Goal: Information Seeking & Learning: Understand process/instructions

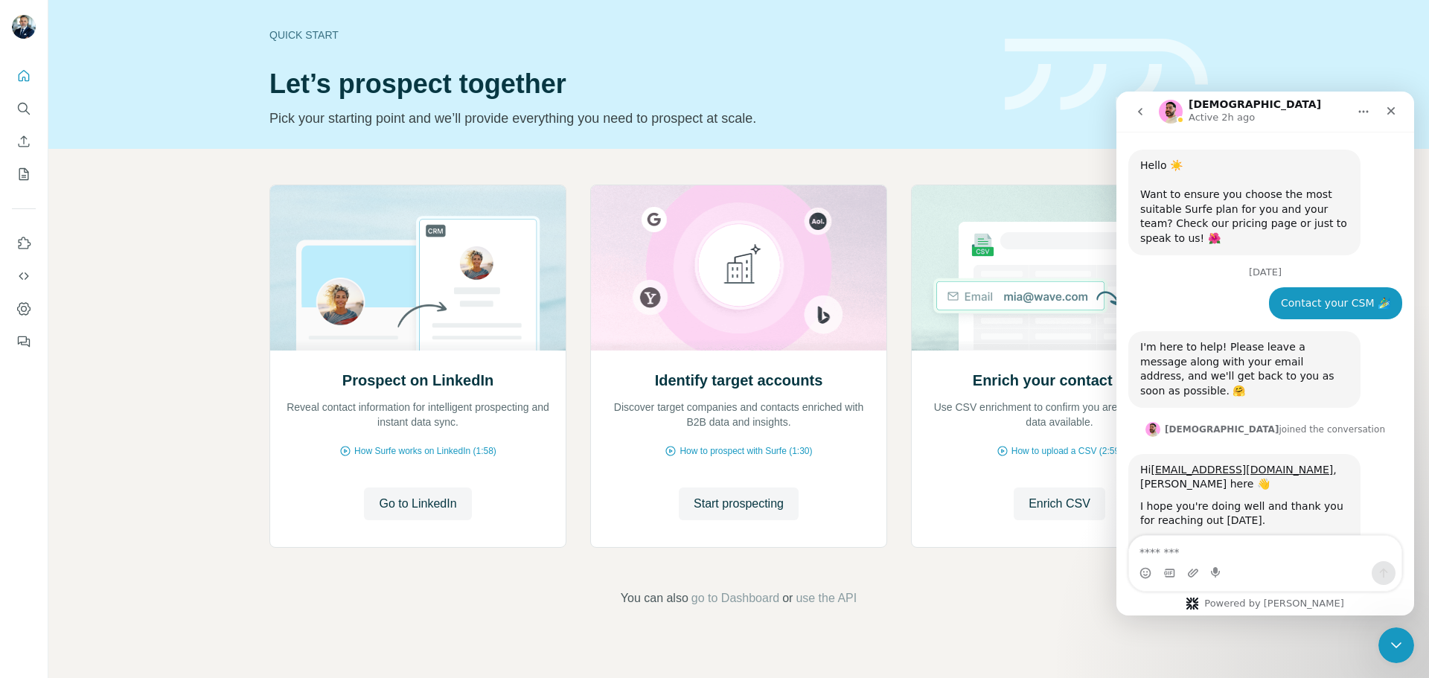
scroll to position [2, 0]
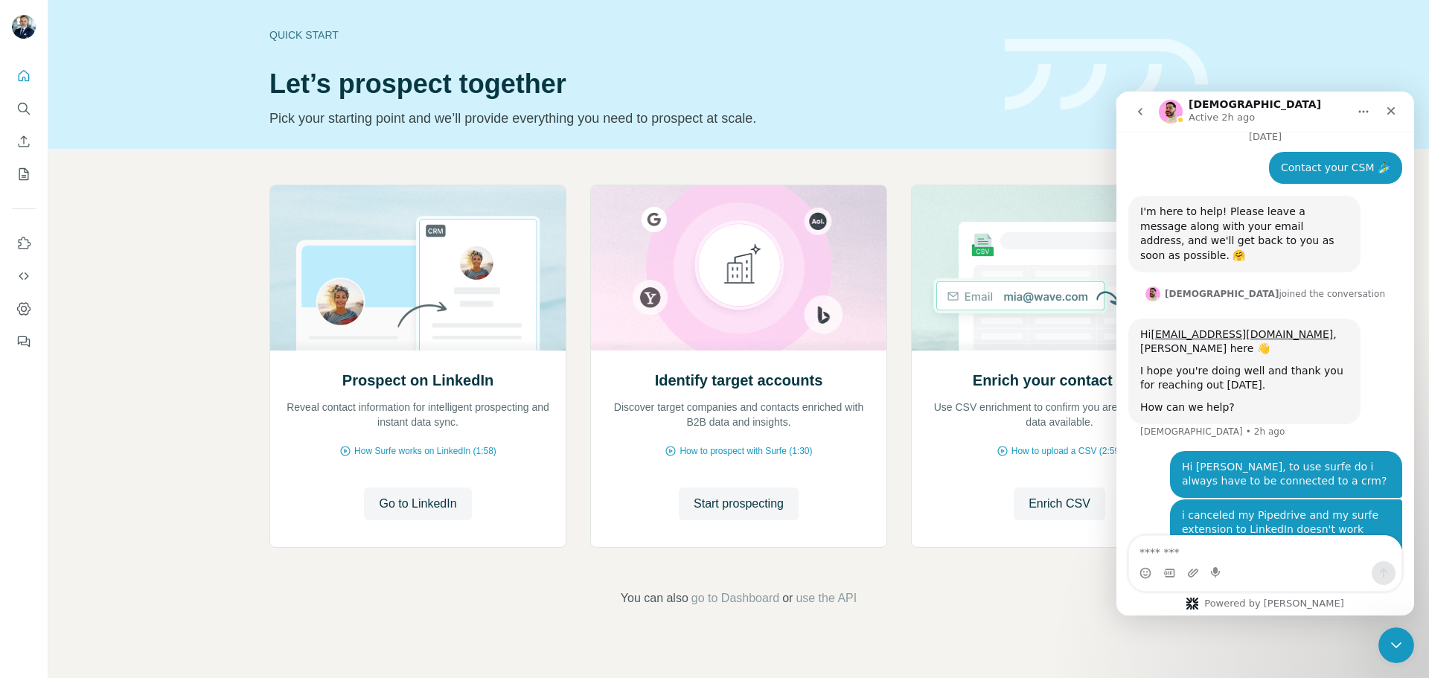
click at [1386, 377] on div "Hi [EMAIL_ADDRESS][DOMAIN_NAME] , [PERSON_NAME] here 👋 I hope you're doing well…" at bounding box center [1265, 385] width 274 height 132
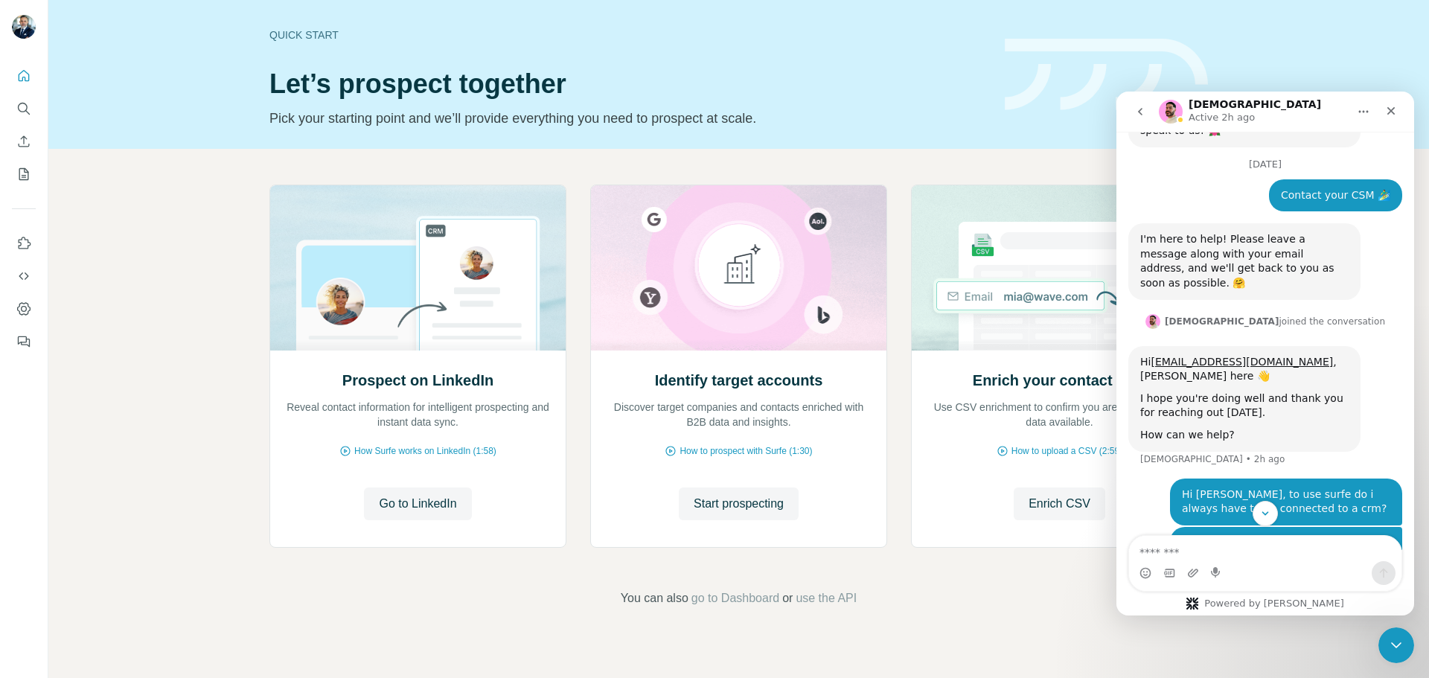
scroll to position [133, 0]
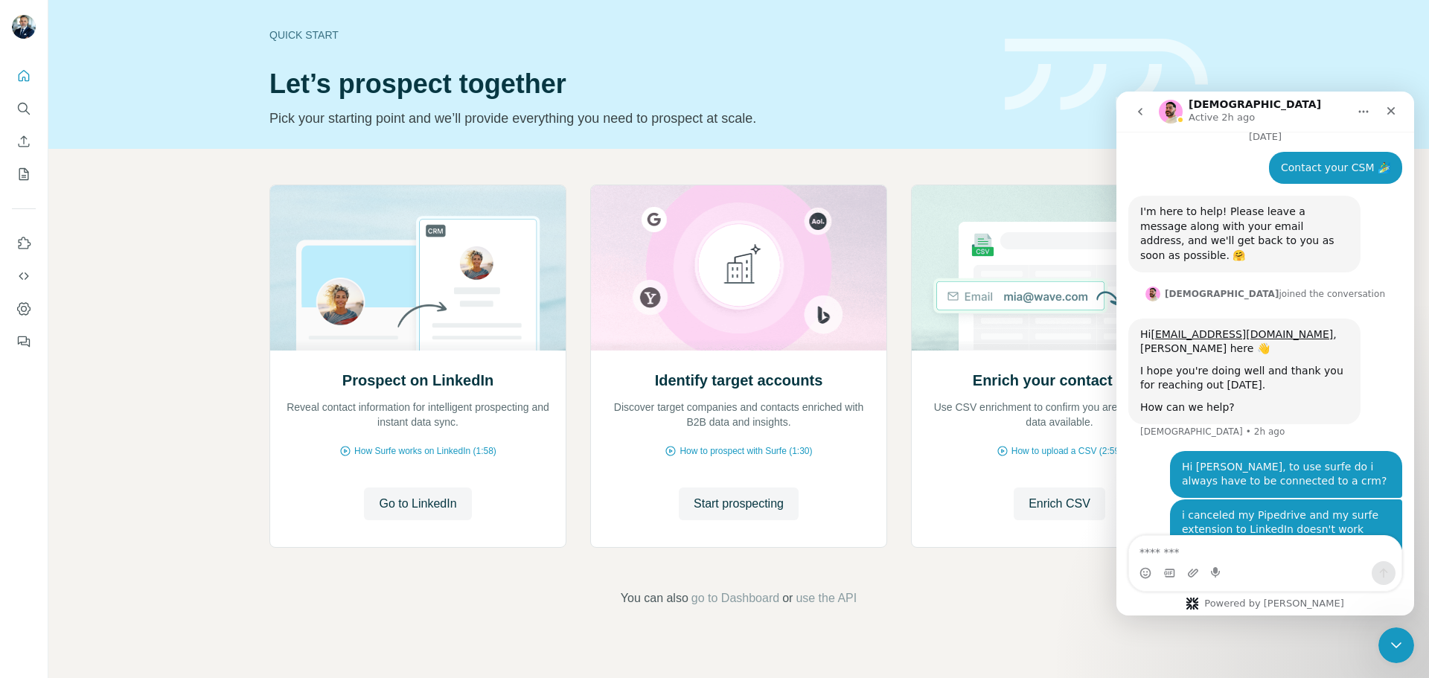
click at [1142, 112] on icon "go back" at bounding box center [1140, 112] width 12 height 12
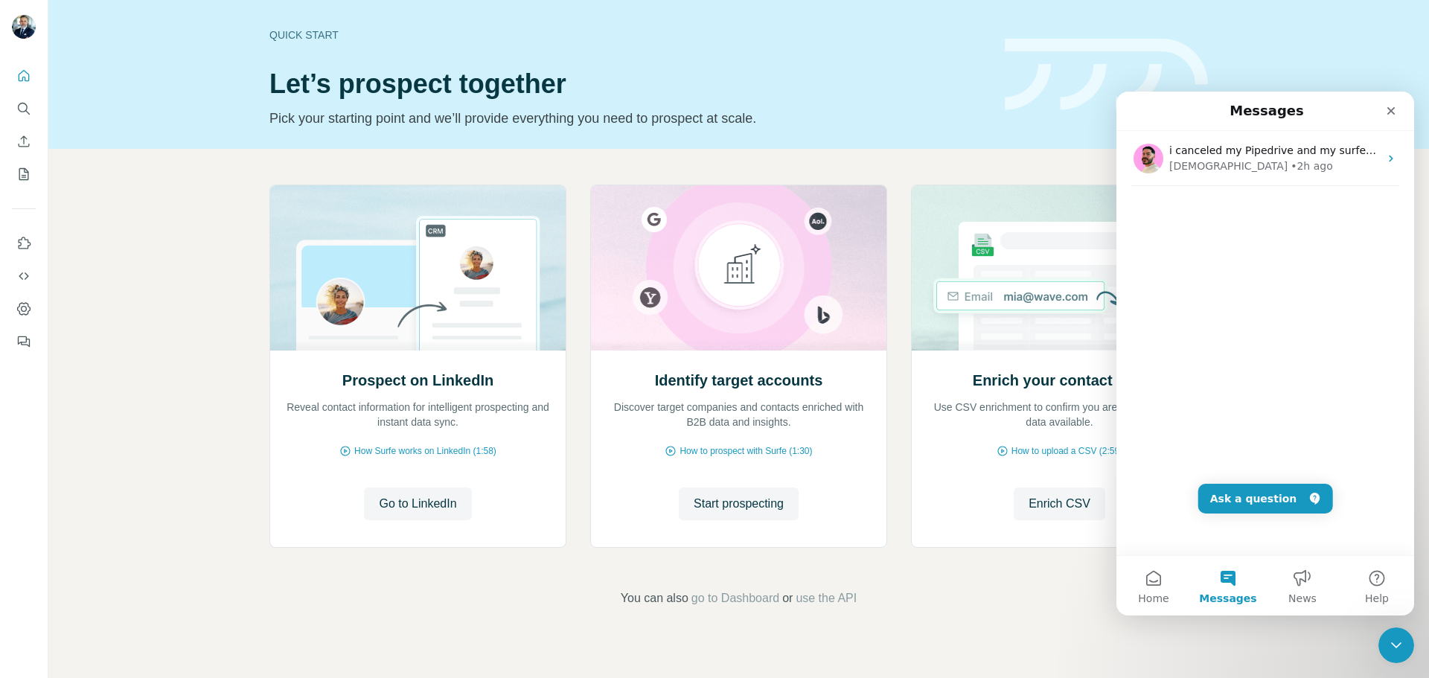
scroll to position [0, 0]
click at [1381, 581] on button "Help" at bounding box center [1376, 586] width 74 height 60
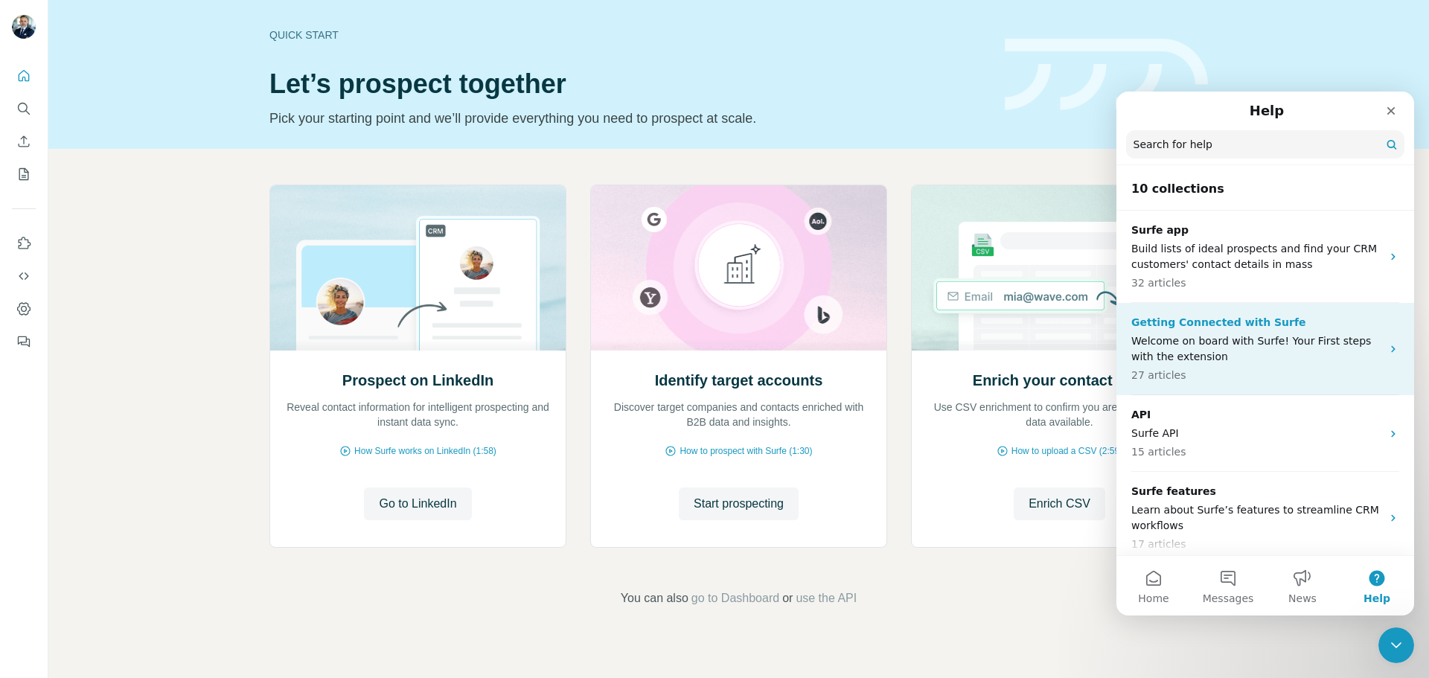
click at [1262, 348] on p "Welcome on board with Surfe! Your First steps with the extension" at bounding box center [1256, 348] width 250 height 31
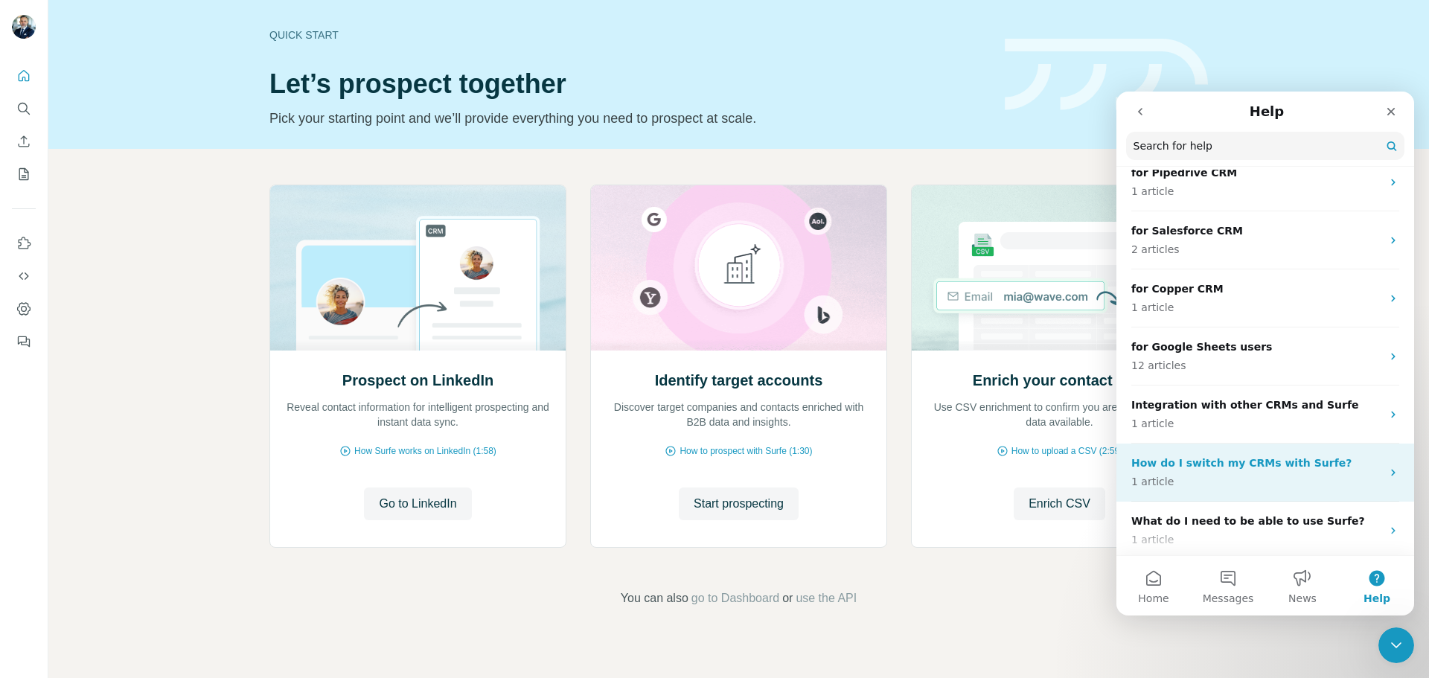
scroll to position [360, 0]
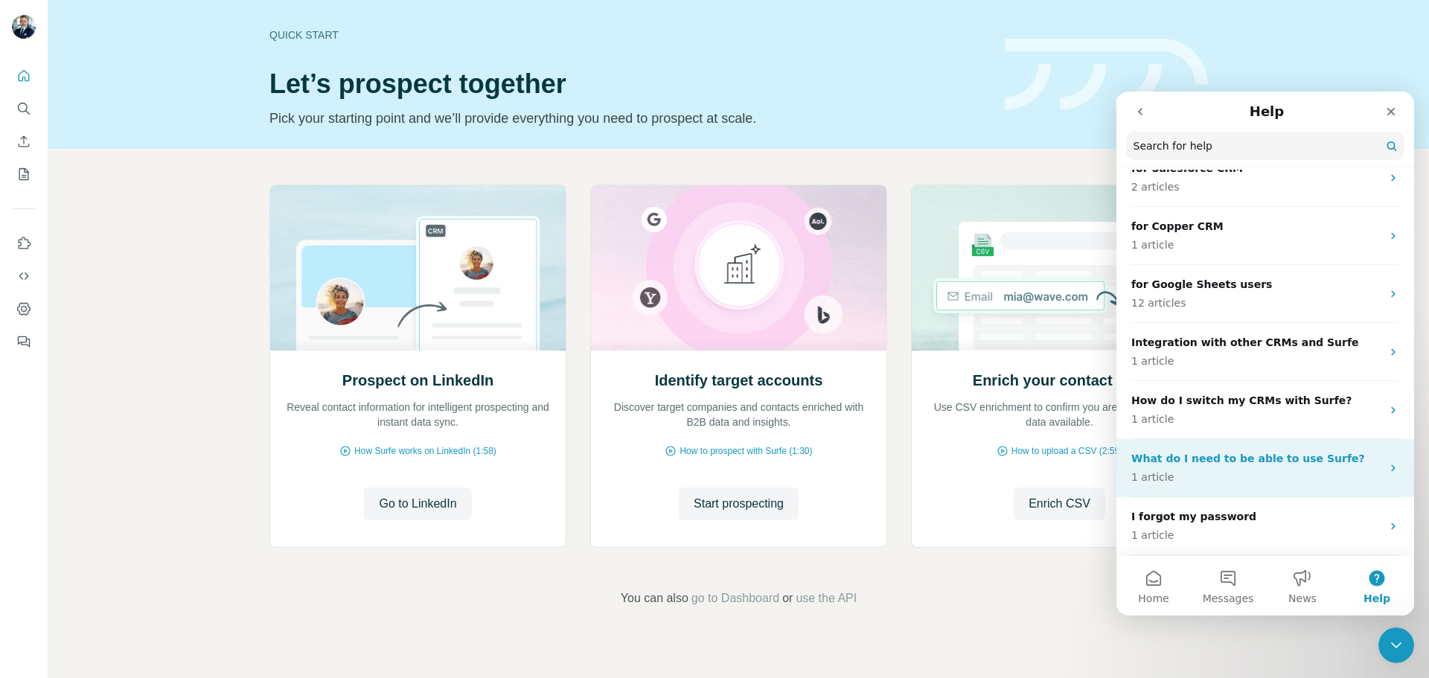
click at [1380, 475] on div "What do I need to be able to use Surfe? 1 article" at bounding box center [1265, 468] width 298 height 58
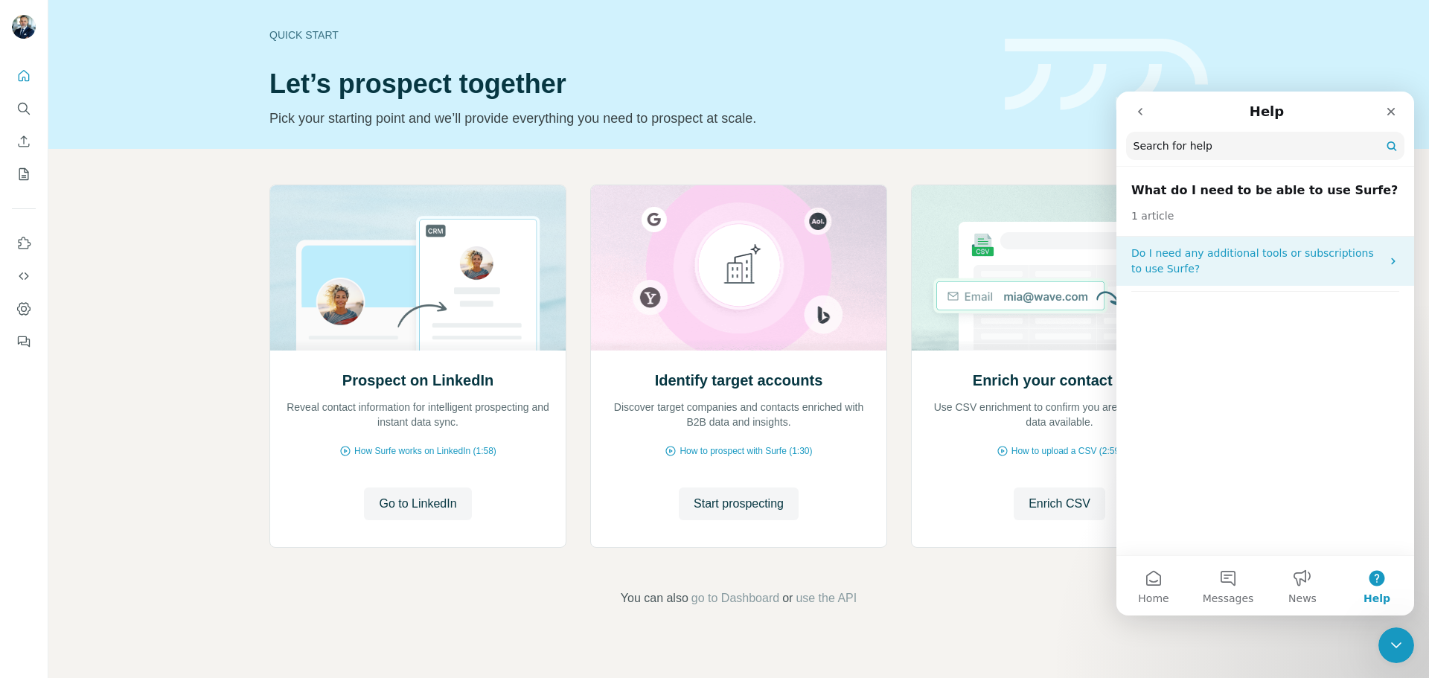
click at [1376, 265] on p "Do I need any additional tools or subscriptions to use Surfe?" at bounding box center [1256, 261] width 250 height 31
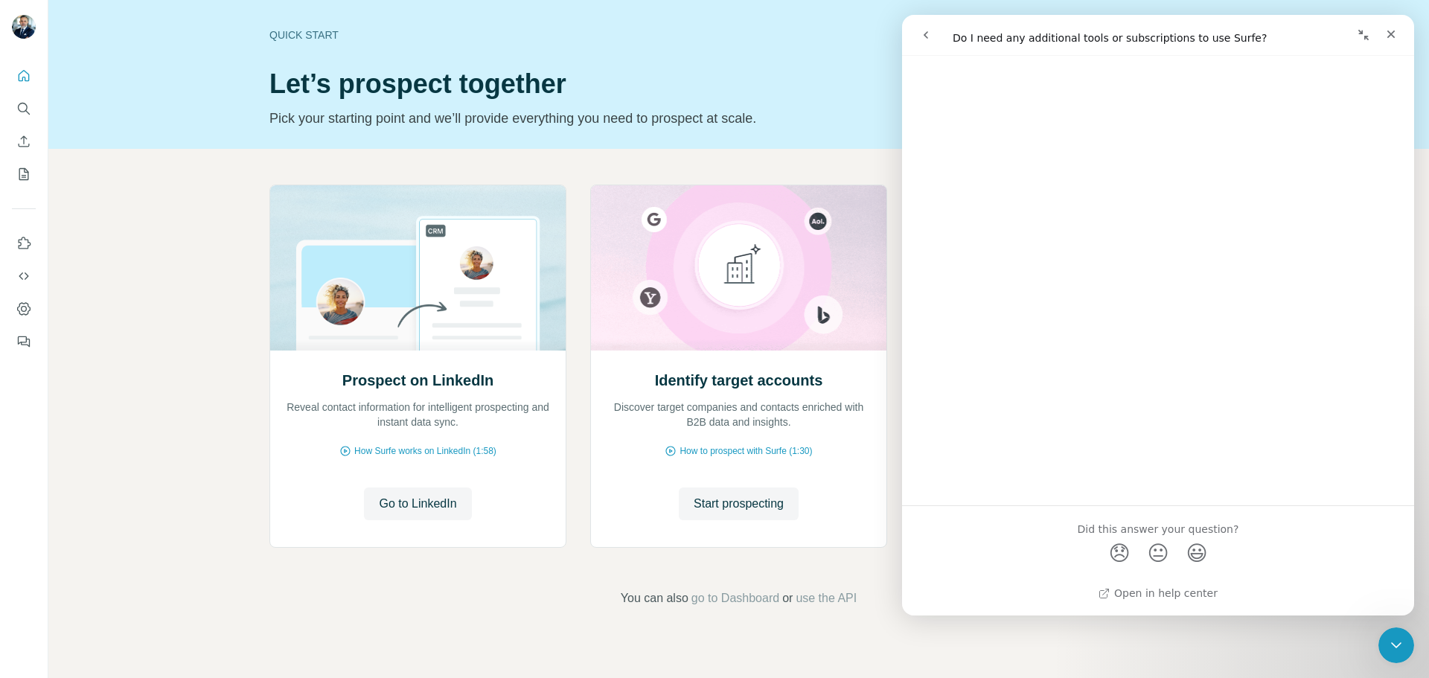
scroll to position [0, 0]
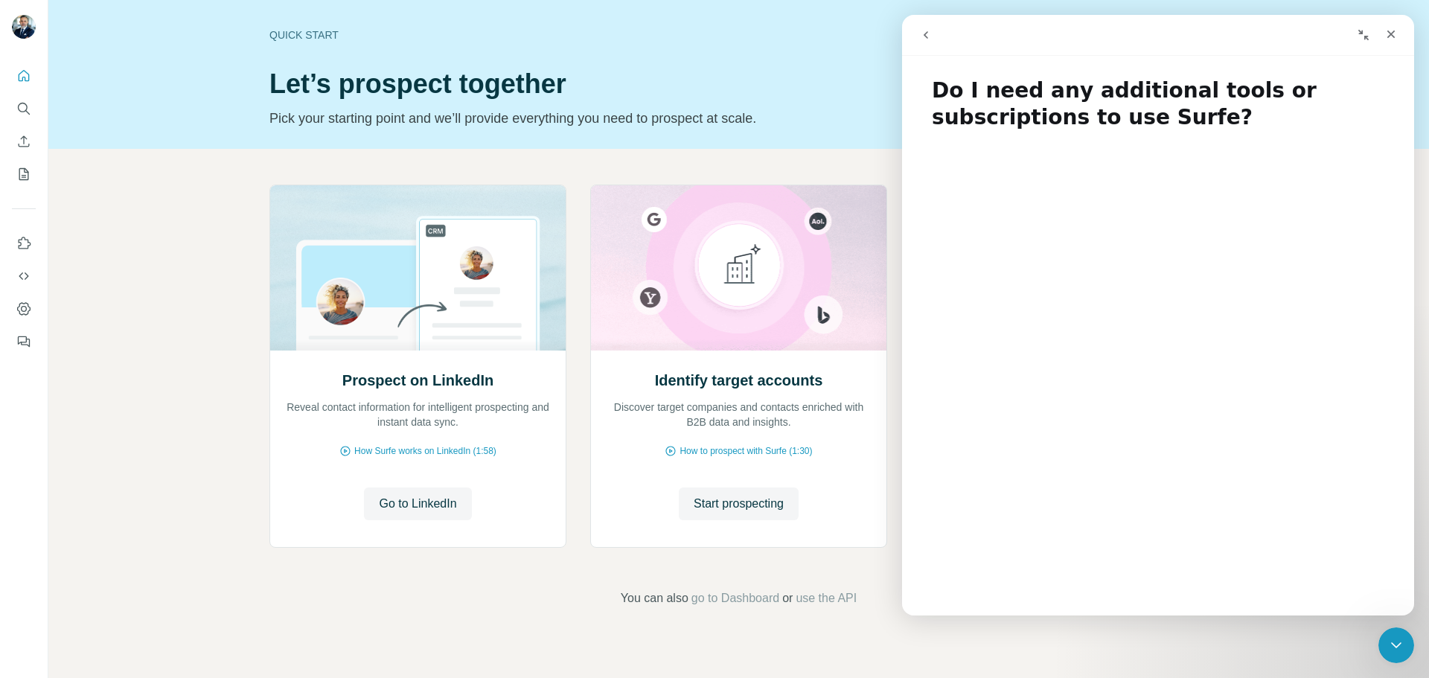
click at [929, 33] on icon "go back" at bounding box center [926, 35] width 12 height 12
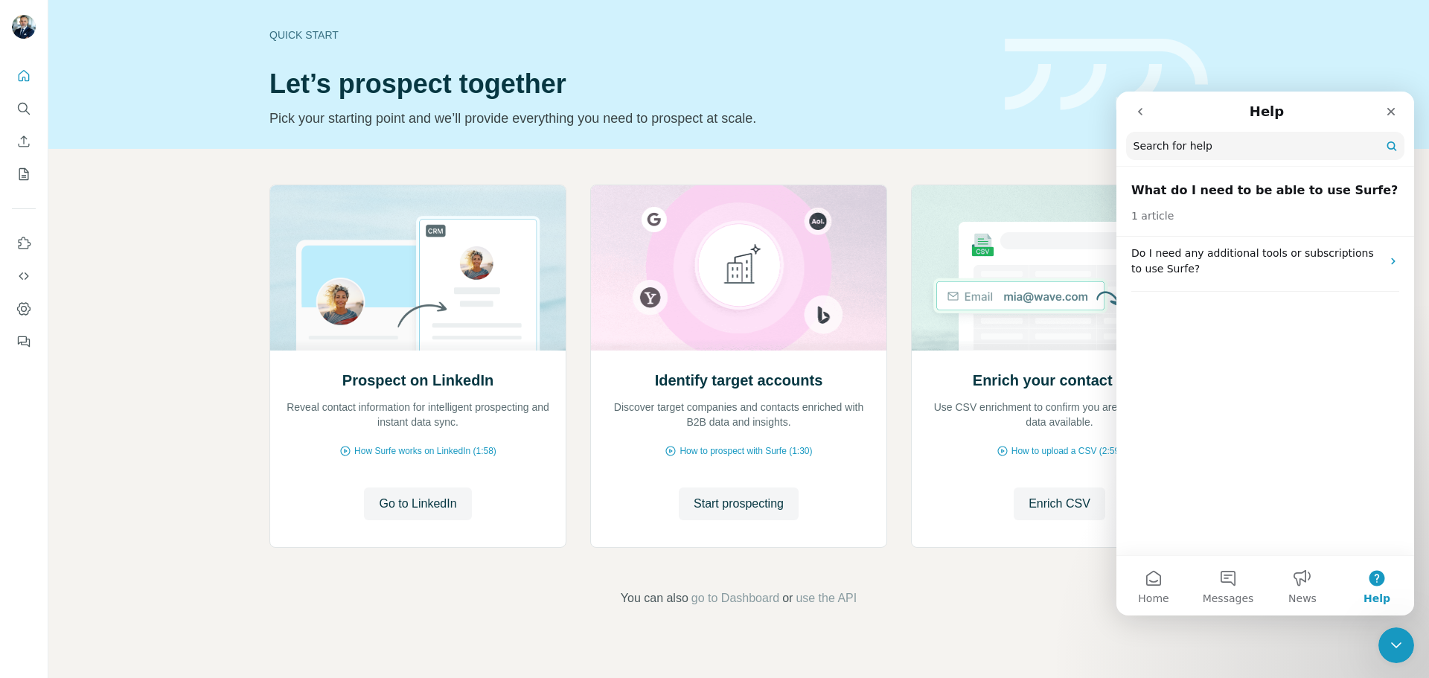
click at [1141, 116] on icon "go back" at bounding box center [1140, 112] width 12 height 12
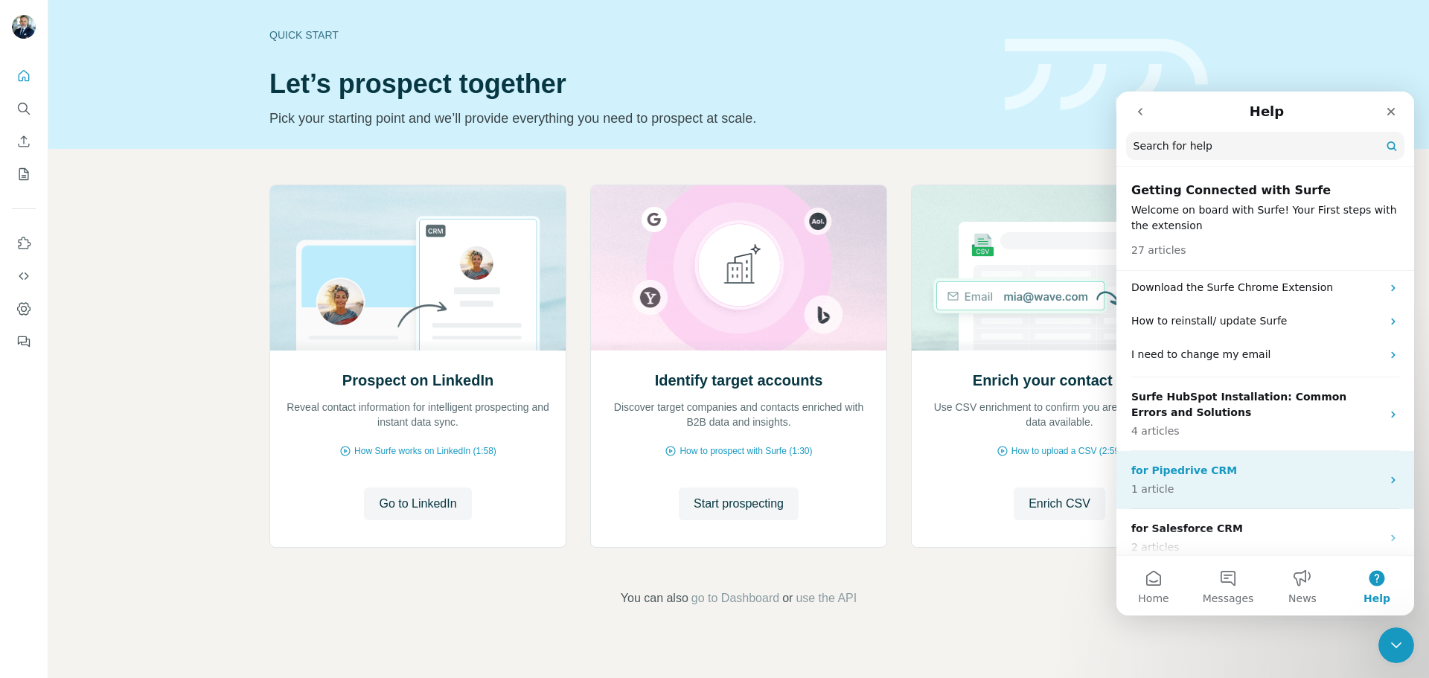
click at [1254, 474] on p "for Pipedrive CRM" at bounding box center [1256, 471] width 250 height 16
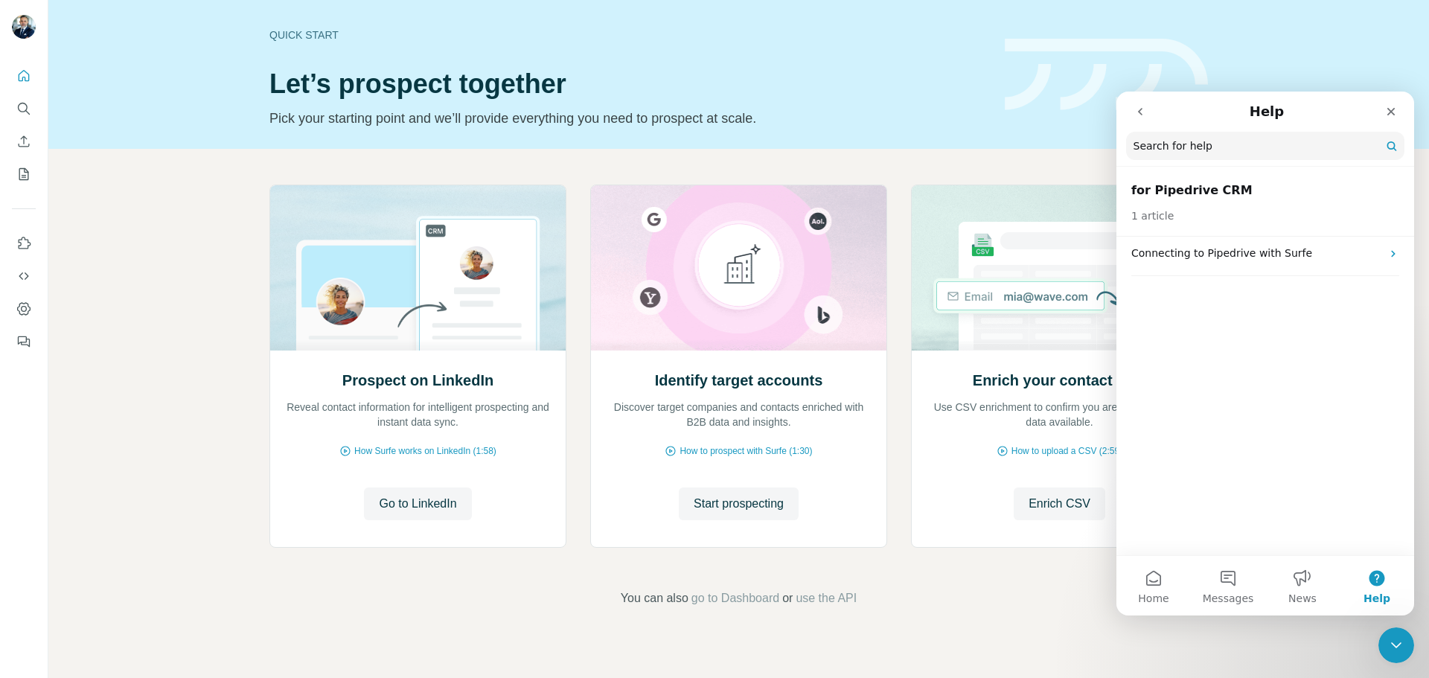
click at [1131, 105] on button "go back" at bounding box center [1140, 111] width 28 height 28
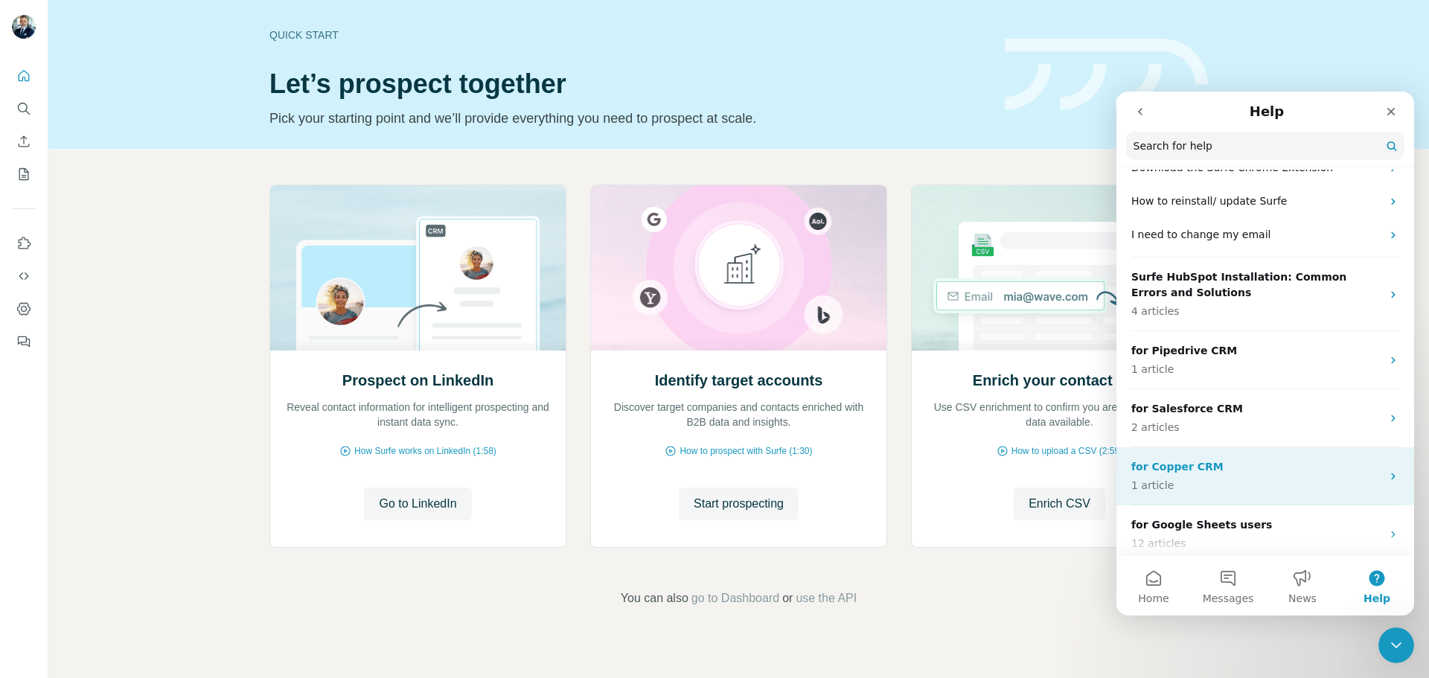
scroll to position [360, 0]
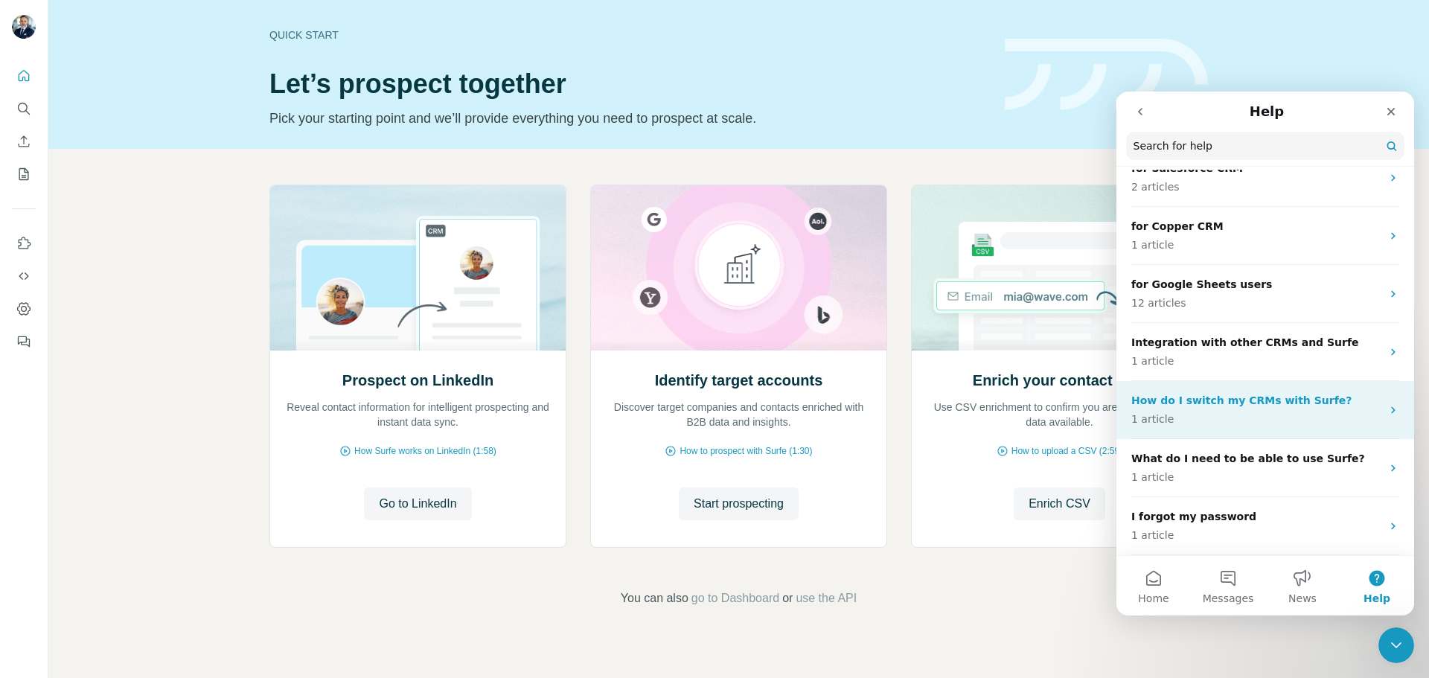
click at [1278, 423] on p "1 article" at bounding box center [1256, 420] width 250 height 16
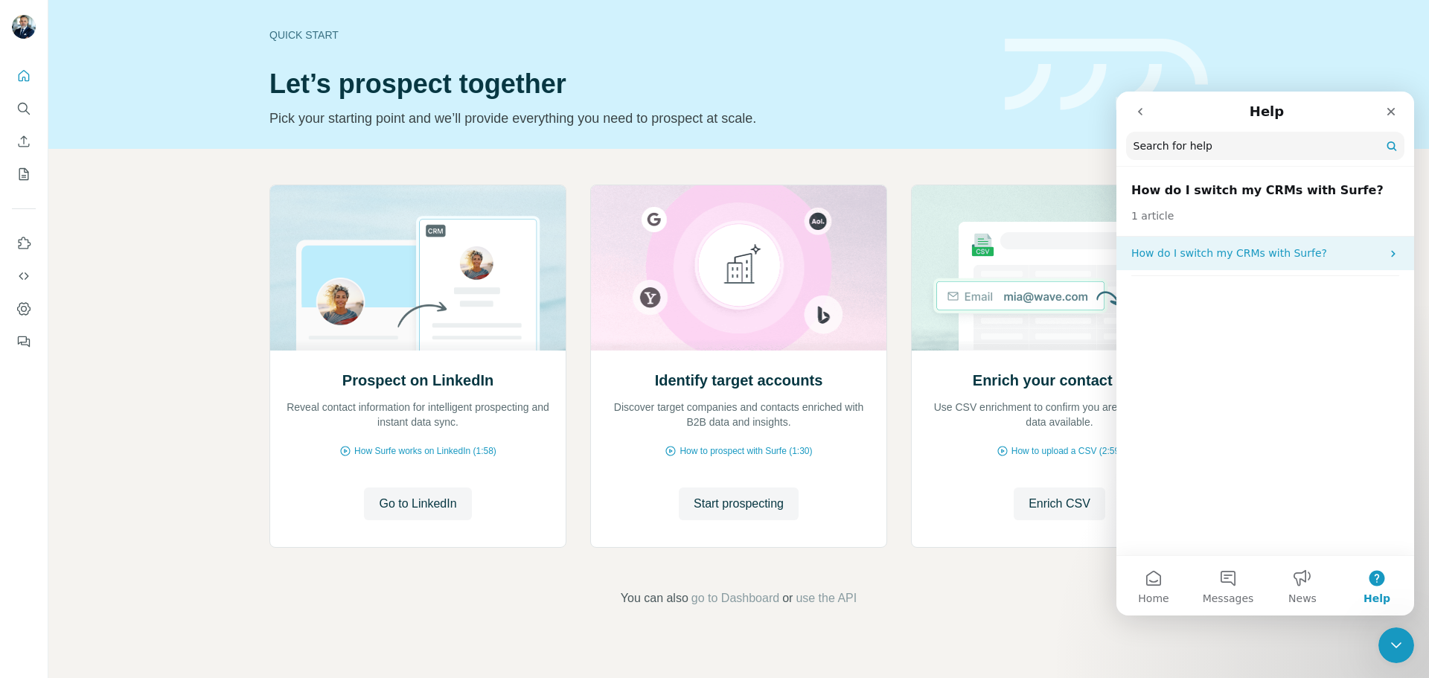
click at [1236, 249] on p "How do I switch my CRMs with Surfe?" at bounding box center [1256, 254] width 250 height 16
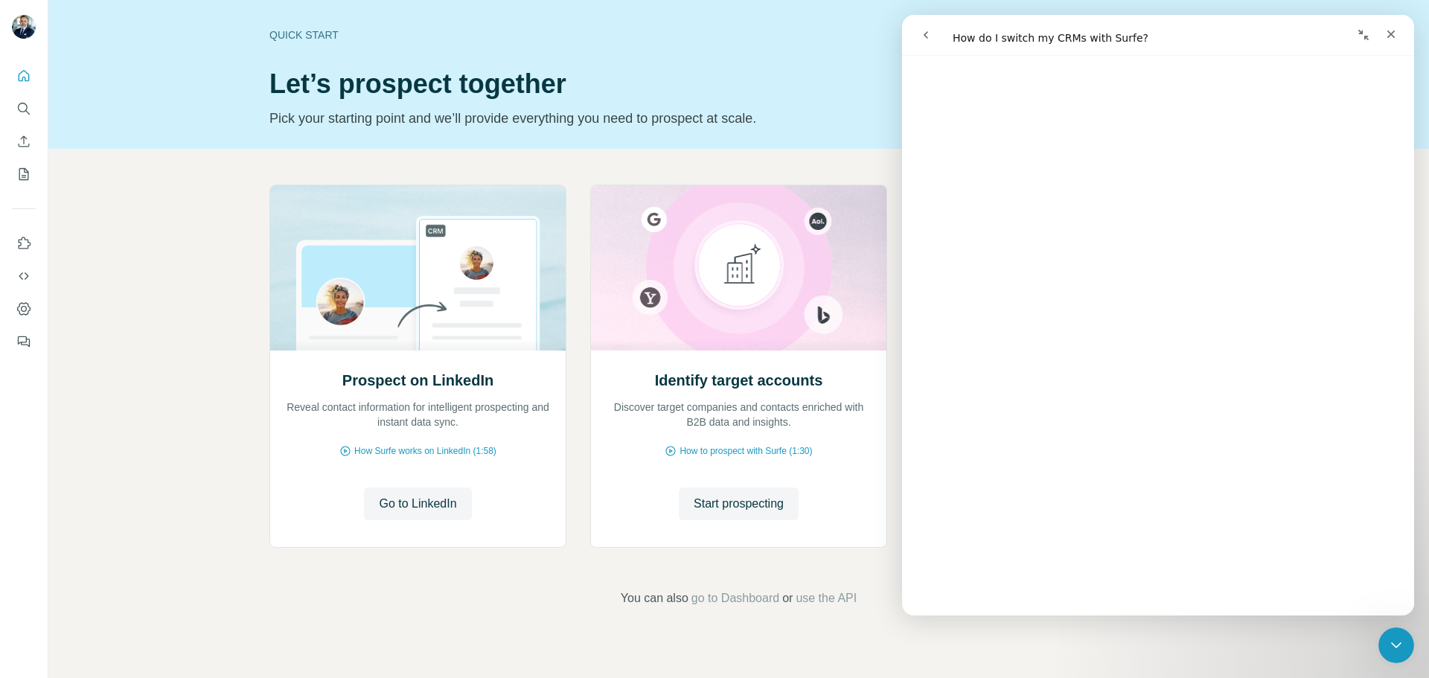
scroll to position [446, 0]
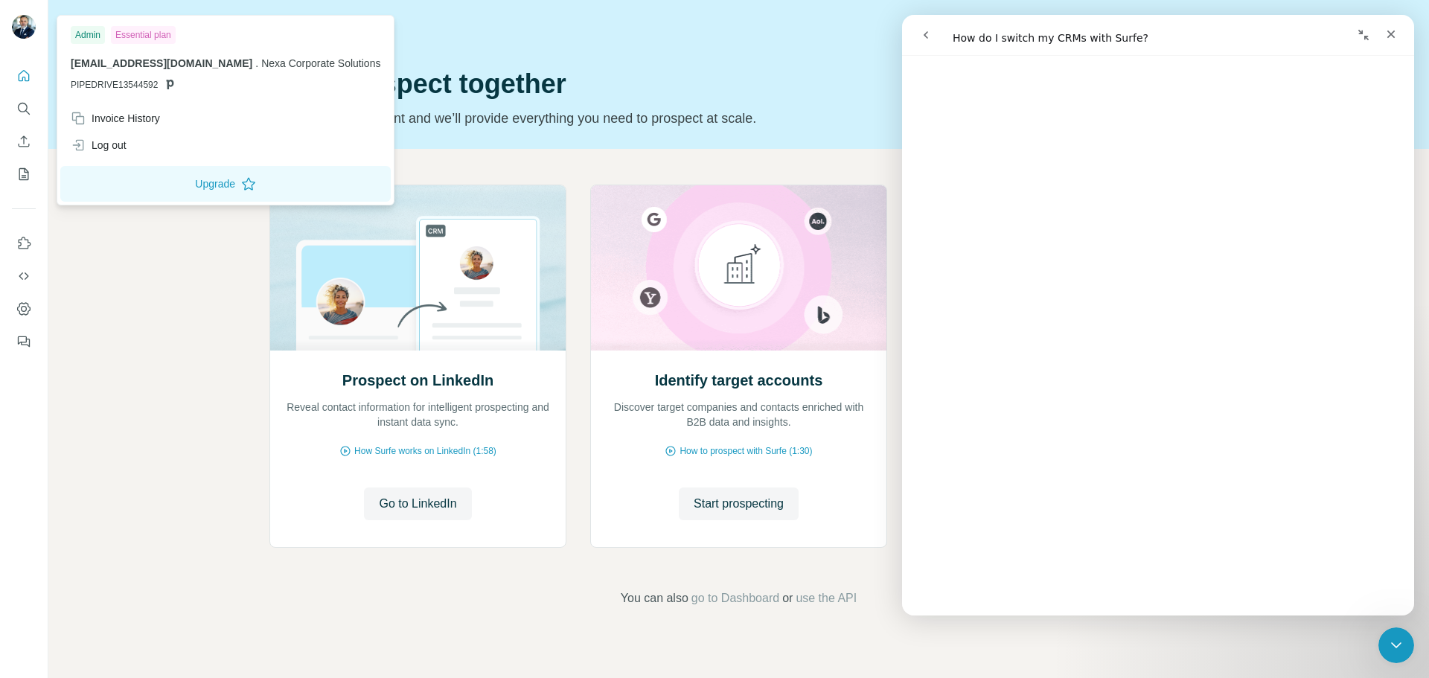
click at [13, 27] on img at bounding box center [24, 27] width 24 height 24
click at [147, 37] on div "Essential plan" at bounding box center [143, 35] width 65 height 18
click at [88, 37] on div "Admin" at bounding box center [88, 35] width 34 height 18
click at [97, 70] on p "[EMAIL_ADDRESS][DOMAIN_NAME] . Nexa Corporate Solutions" at bounding box center [226, 63] width 310 height 15
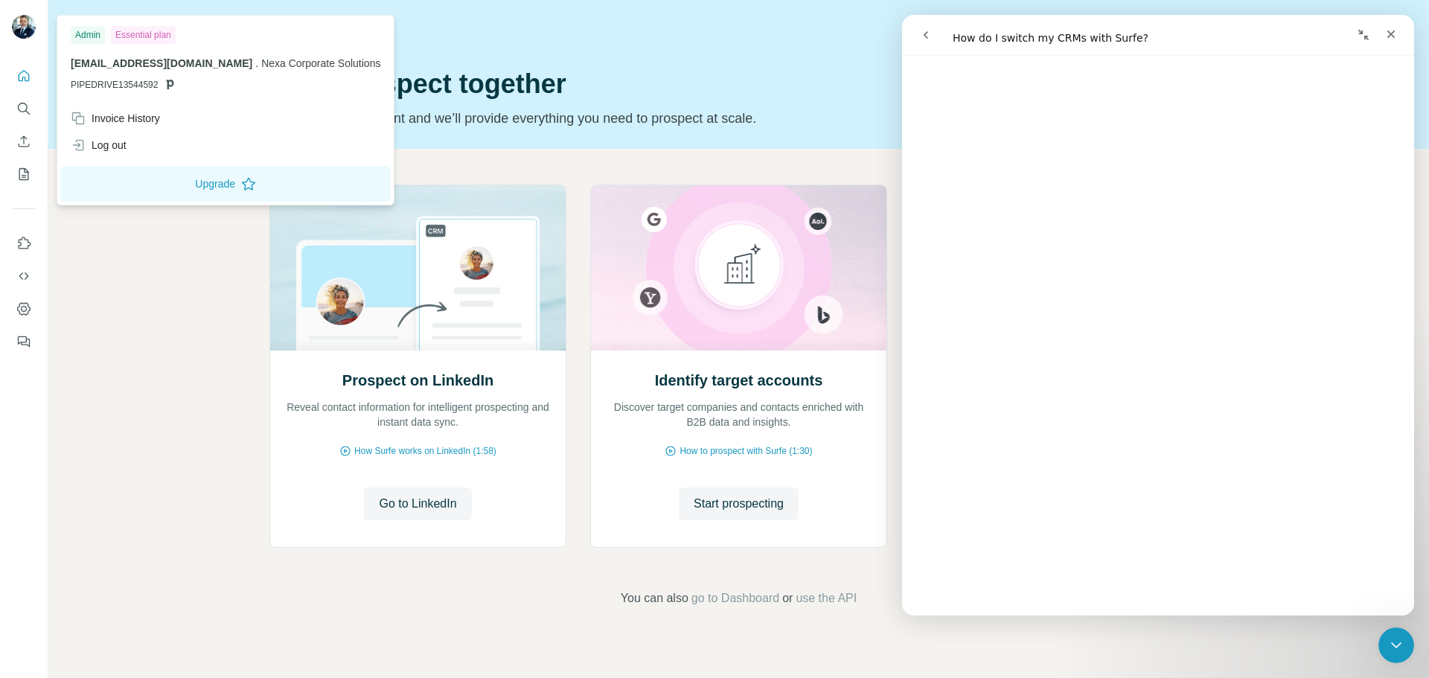
click at [100, 91] on span "PIPEDRIVE13544592" at bounding box center [114, 84] width 87 height 13
click at [19, 310] on icon "Dashboard" at bounding box center [23, 308] width 15 height 15
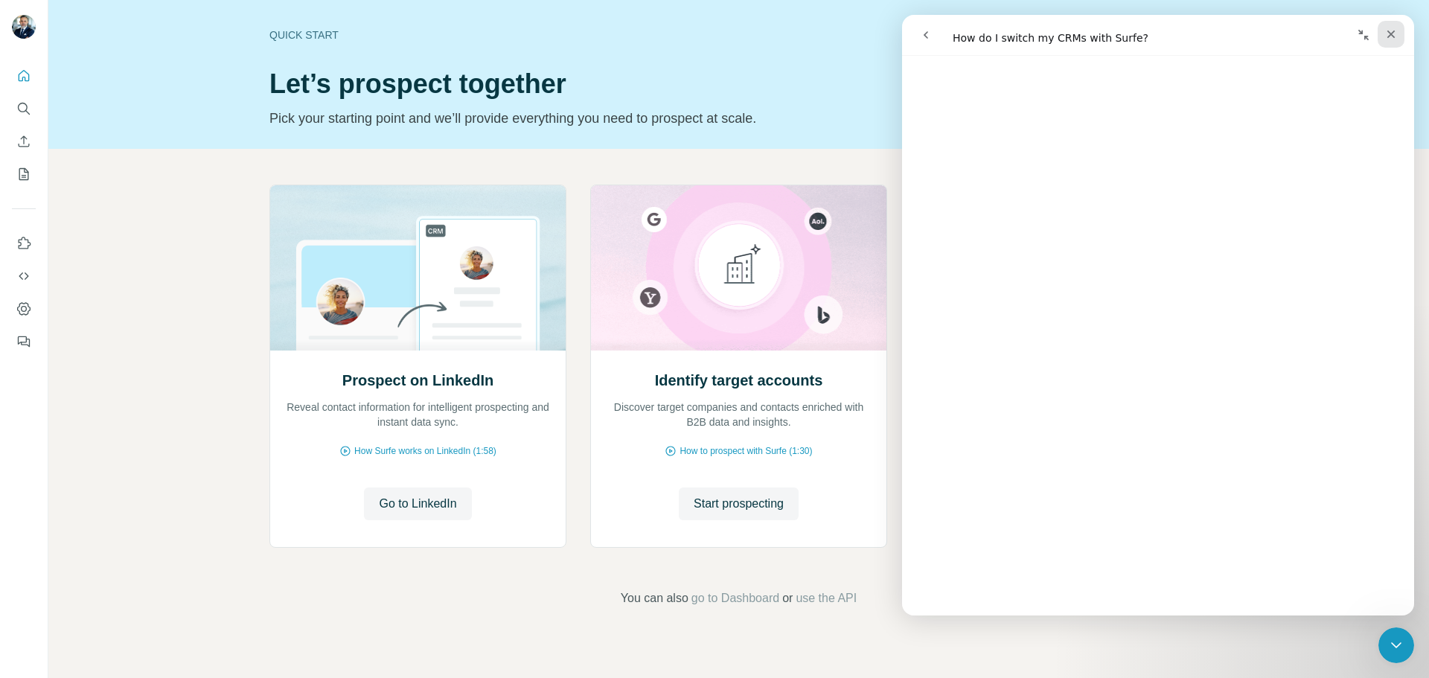
click at [1394, 36] on icon "Close" at bounding box center [1391, 35] width 8 height 8
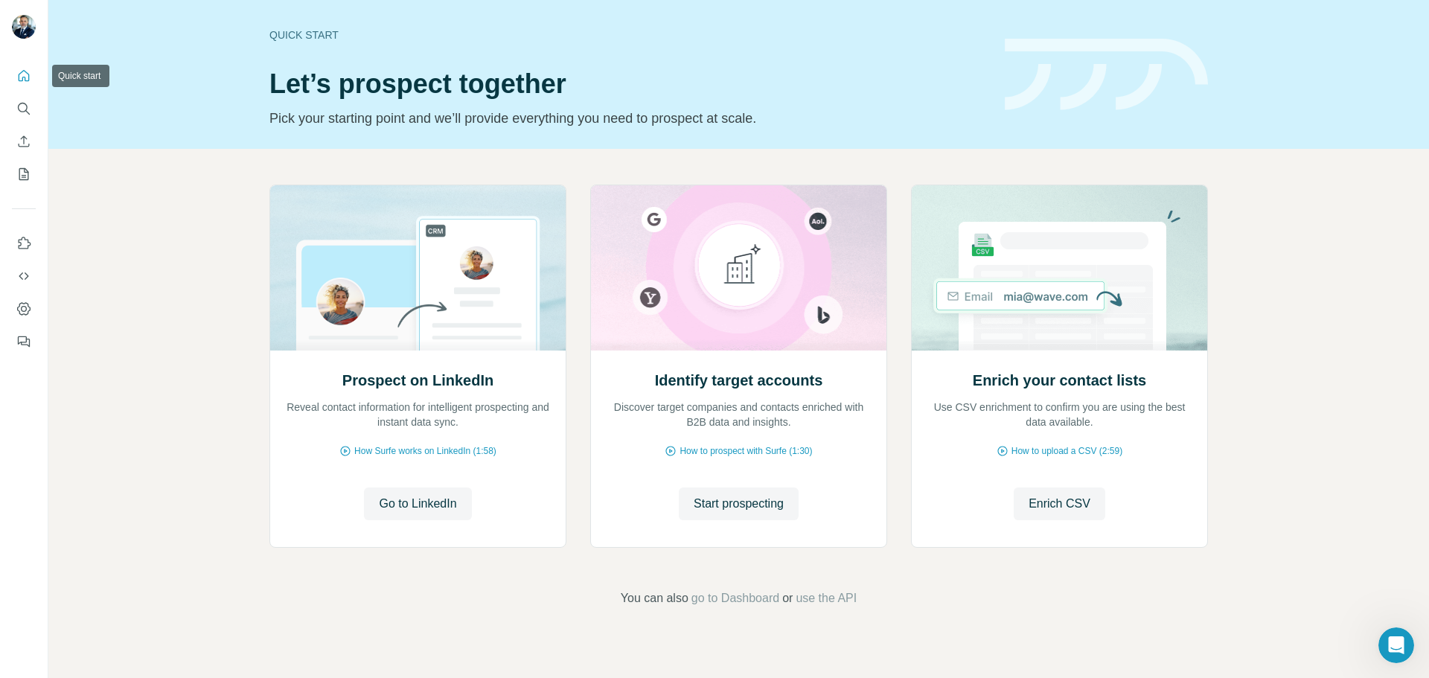
click at [22, 85] on button "Quick start" at bounding box center [24, 76] width 24 height 27
click at [25, 106] on icon "Search" at bounding box center [23, 108] width 15 height 15
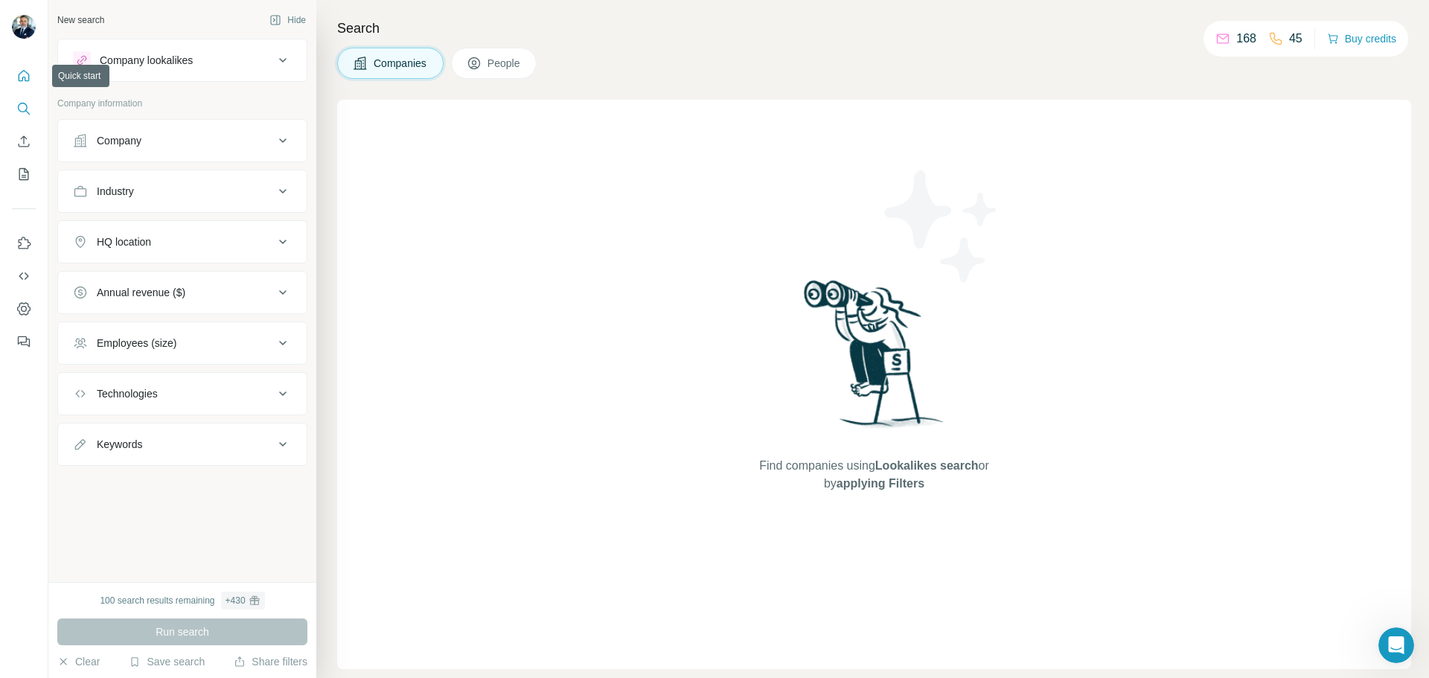
click at [32, 82] on button "Quick start" at bounding box center [24, 76] width 24 height 27
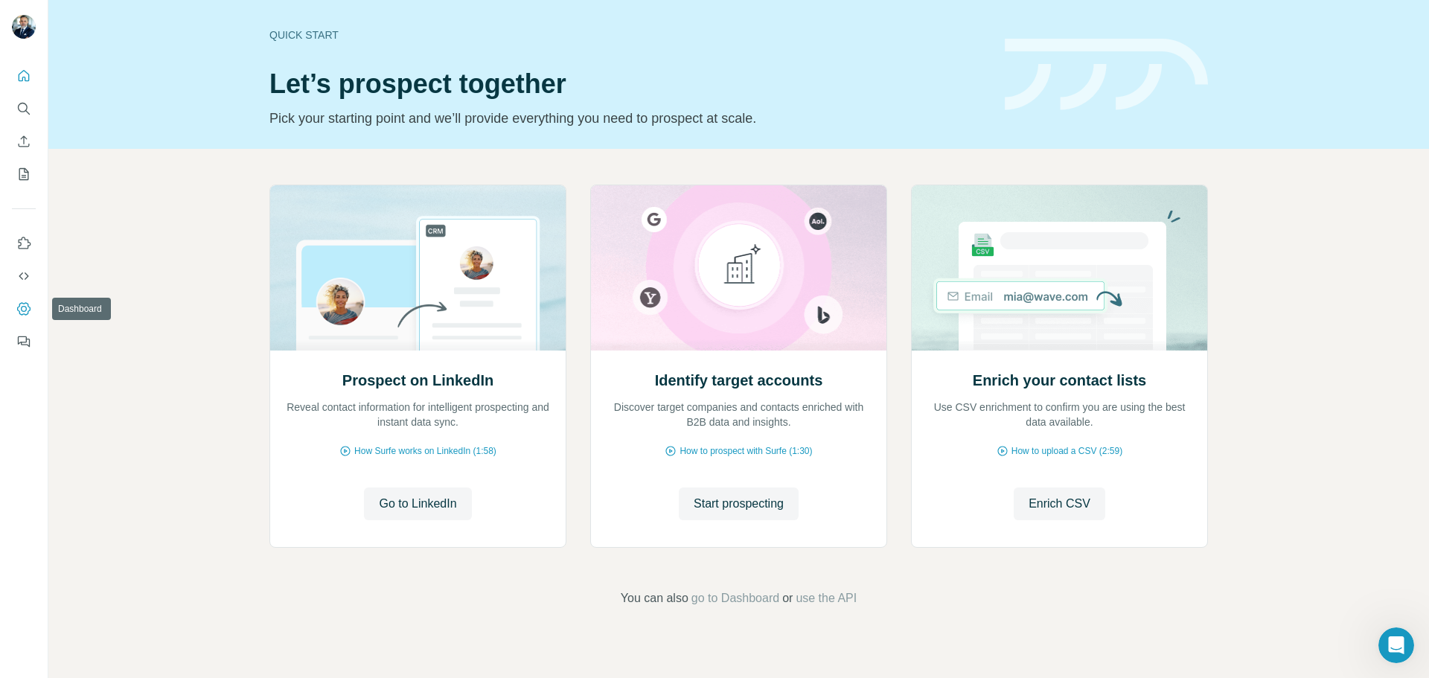
click at [27, 306] on icon "Dashboard" at bounding box center [23, 308] width 15 height 15
click at [440, 508] on span "Go to LinkedIn" at bounding box center [417, 504] width 77 height 18
click at [16, 71] on button "Quick start" at bounding box center [24, 76] width 24 height 27
click at [193, 252] on div "Prospect on LinkedIn Reveal contact information for intelligent prospecting and…" at bounding box center [738, 396] width 1380 height 494
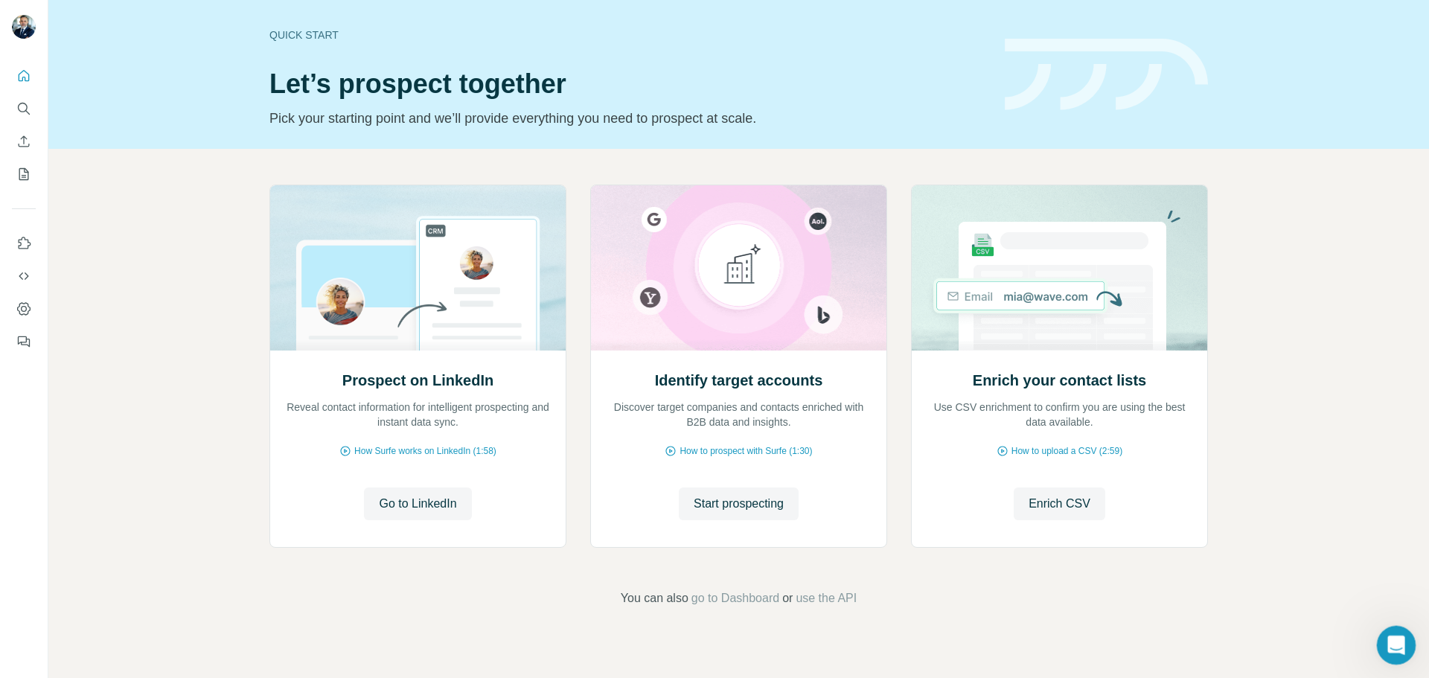
click at [1395, 638] on icon "Open Intercom Messenger" at bounding box center [1394, 643] width 25 height 25
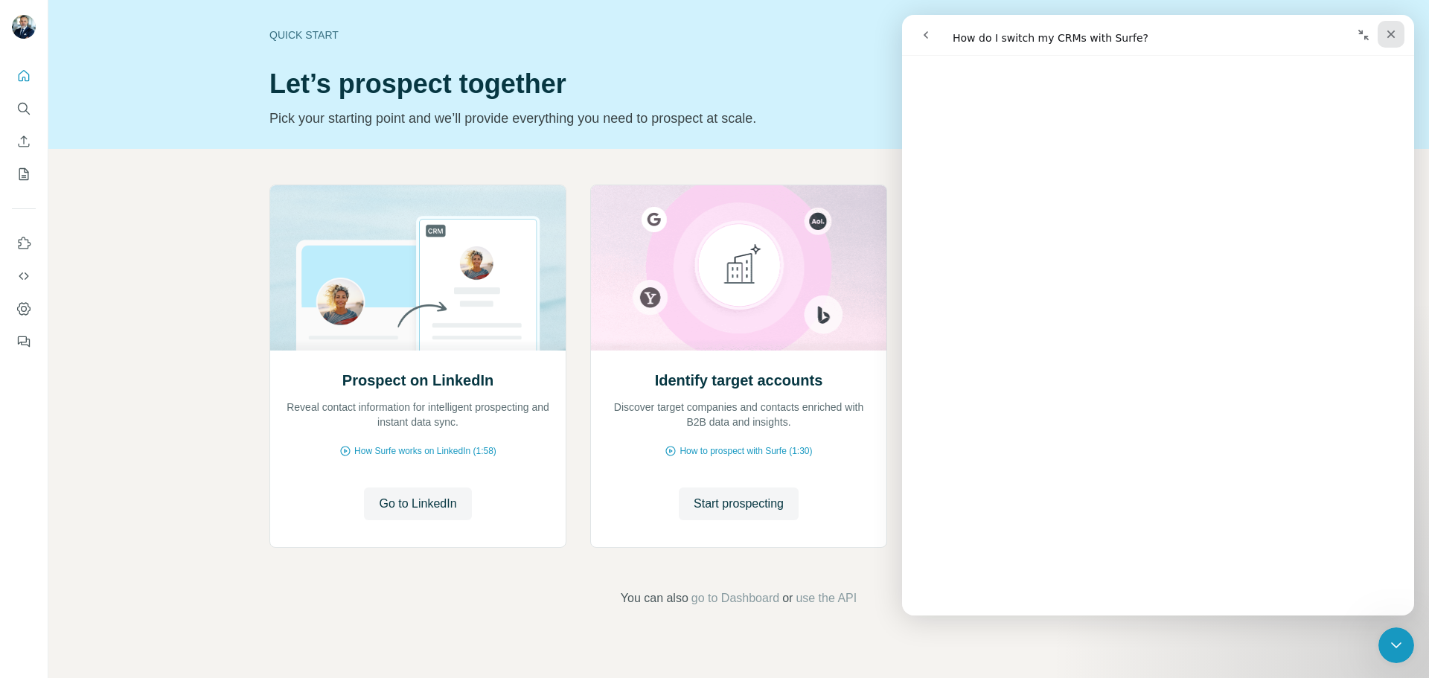
click at [1392, 33] on icon "Close" at bounding box center [1391, 35] width 8 height 8
